Goal: Register for event/course

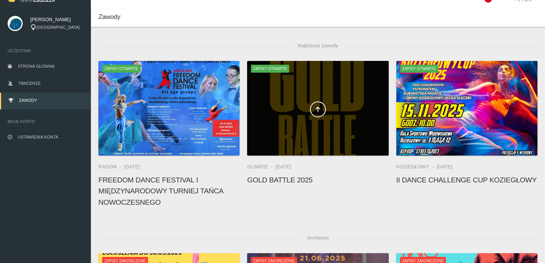
scroll to position [6, 0]
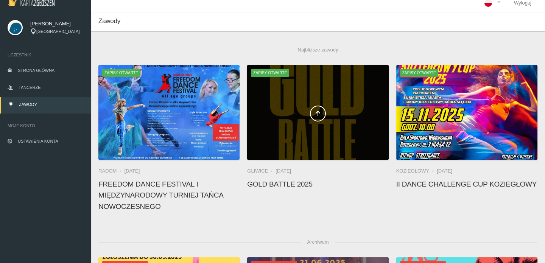
click at [293, 118] on span at bounding box center [317, 114] width 141 height 16
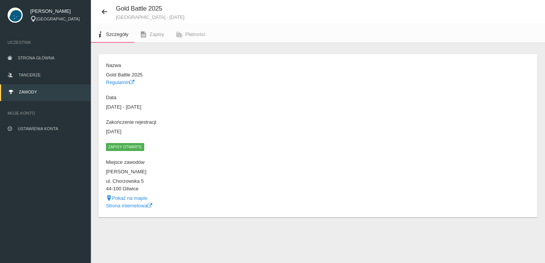
scroll to position [19, 0]
click at [158, 32] on span "Zapisy" at bounding box center [156, 34] width 14 height 6
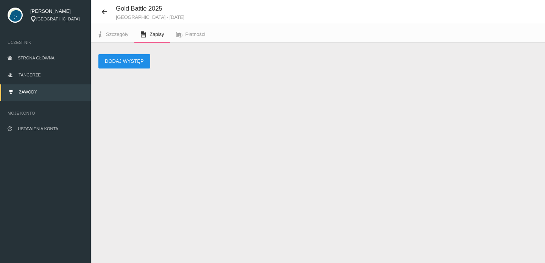
click at [126, 62] on button "Dodaj występ" at bounding box center [124, 61] width 52 height 14
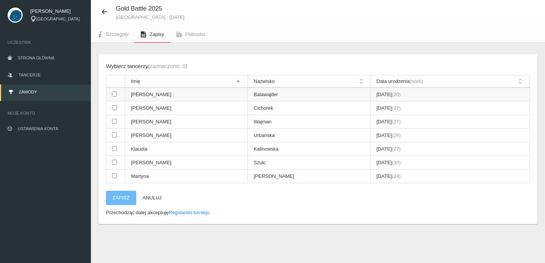
click at [118, 94] on td at bounding box center [115, 95] width 19 height 14
checkbox input "true"
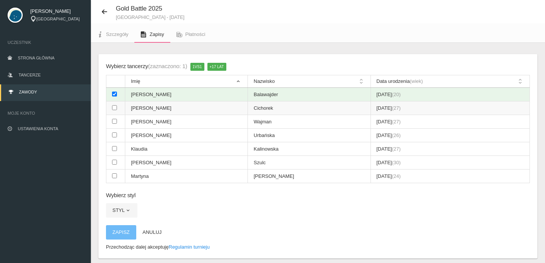
click at [117, 103] on td at bounding box center [115, 108] width 19 height 14
checkbox input "true"
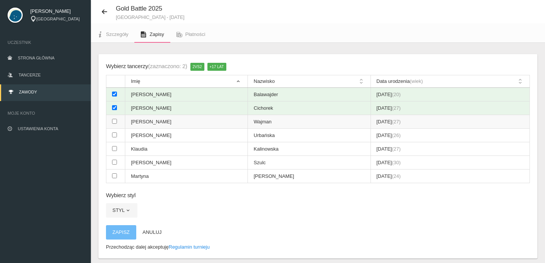
click at [117, 119] on td at bounding box center [115, 122] width 19 height 14
checkbox input "true"
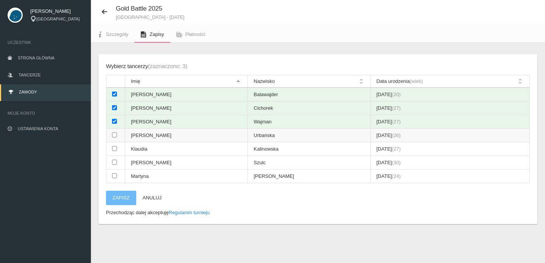
click at [114, 133] on input "checkbox" at bounding box center [114, 134] width 5 height 5
checkbox input "true"
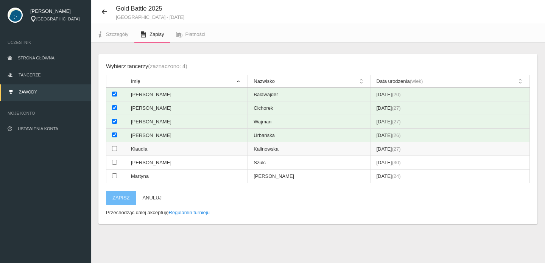
click at [114, 146] on input "checkbox" at bounding box center [114, 148] width 5 height 5
checkbox input "true"
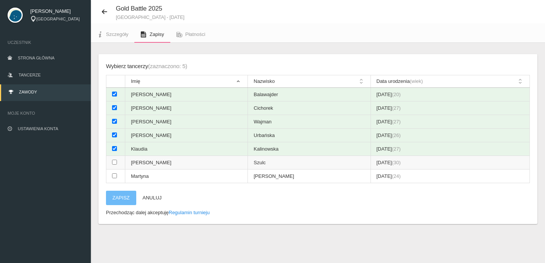
click at [114, 160] on input "checkbox" at bounding box center [114, 162] width 5 height 5
checkbox input "true"
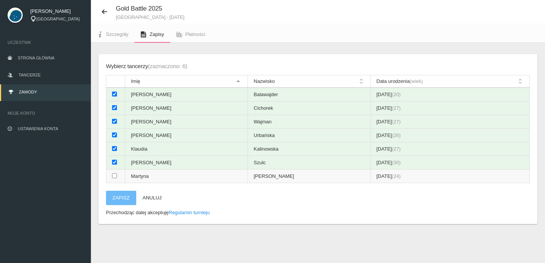
click at [114, 170] on td at bounding box center [115, 177] width 19 height 14
checkbox input "true"
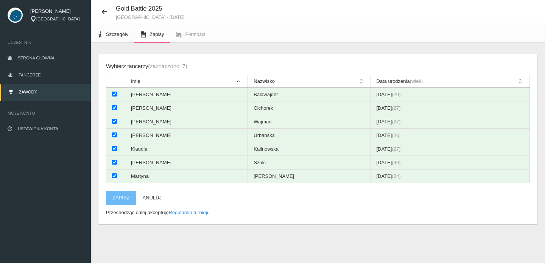
click at [111, 34] on span "Szczegóły" at bounding box center [117, 34] width 22 height 6
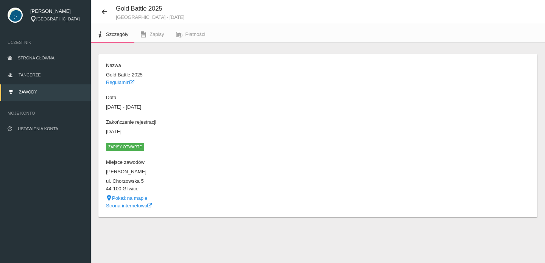
scroll to position [19, 0]
click at [121, 83] on link "Regulamin" at bounding box center [120, 82] width 28 height 6
click at [105, 11] on icon at bounding box center [104, 12] width 6 height 6
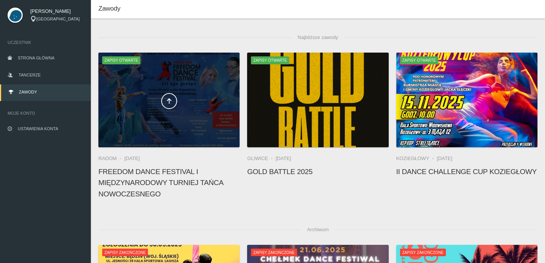
click at [177, 100] on span at bounding box center [168, 101] width 141 height 16
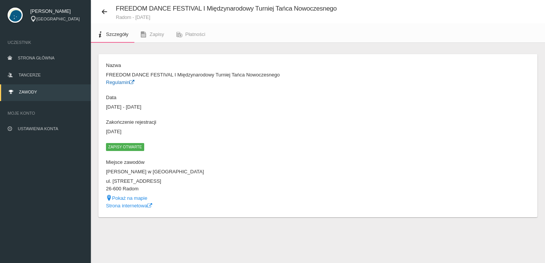
click at [121, 84] on link "Regulamin" at bounding box center [120, 82] width 28 height 6
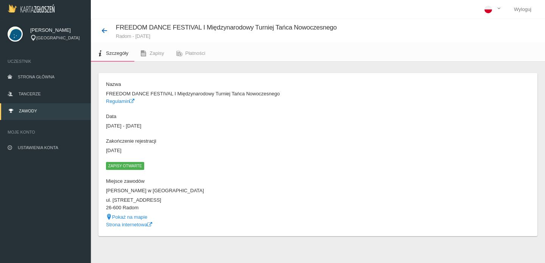
click at [103, 31] on icon at bounding box center [104, 31] width 6 height 6
